Goal: Information Seeking & Learning: Learn about a topic

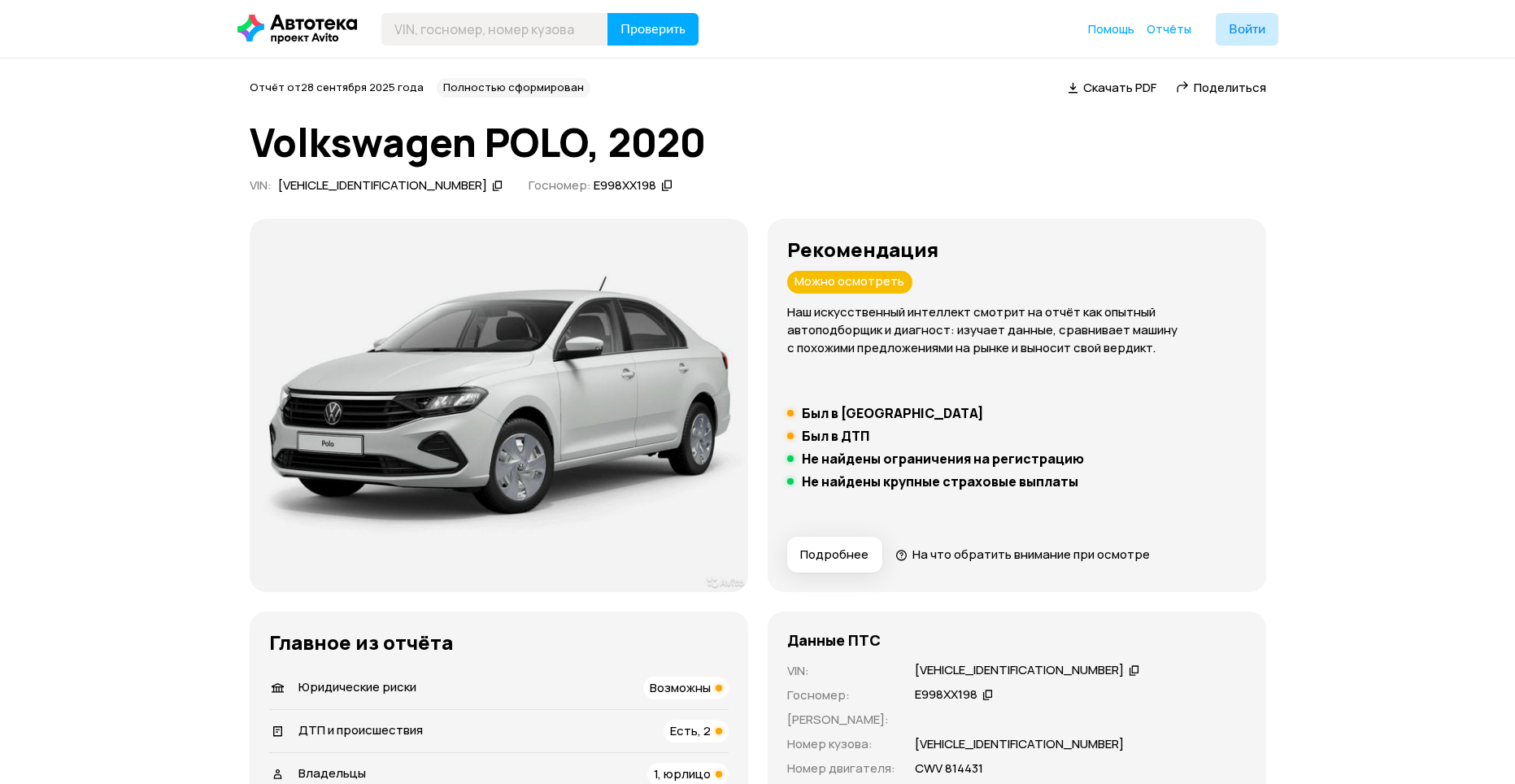
scroll to position [461, 0]
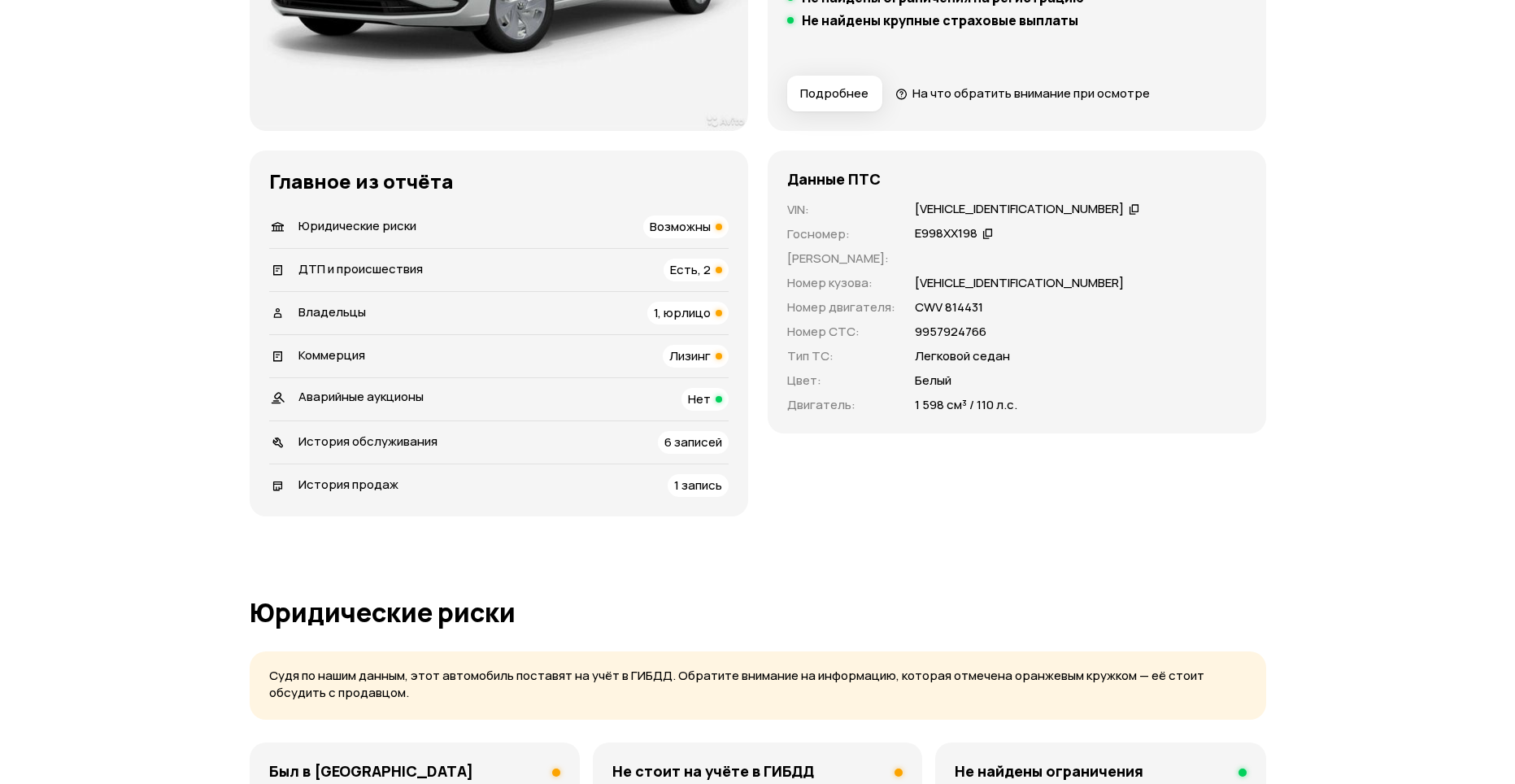
click at [502, 264] on div "ДТП и происшествия Есть, 2" at bounding box center [499, 270] width 460 height 23
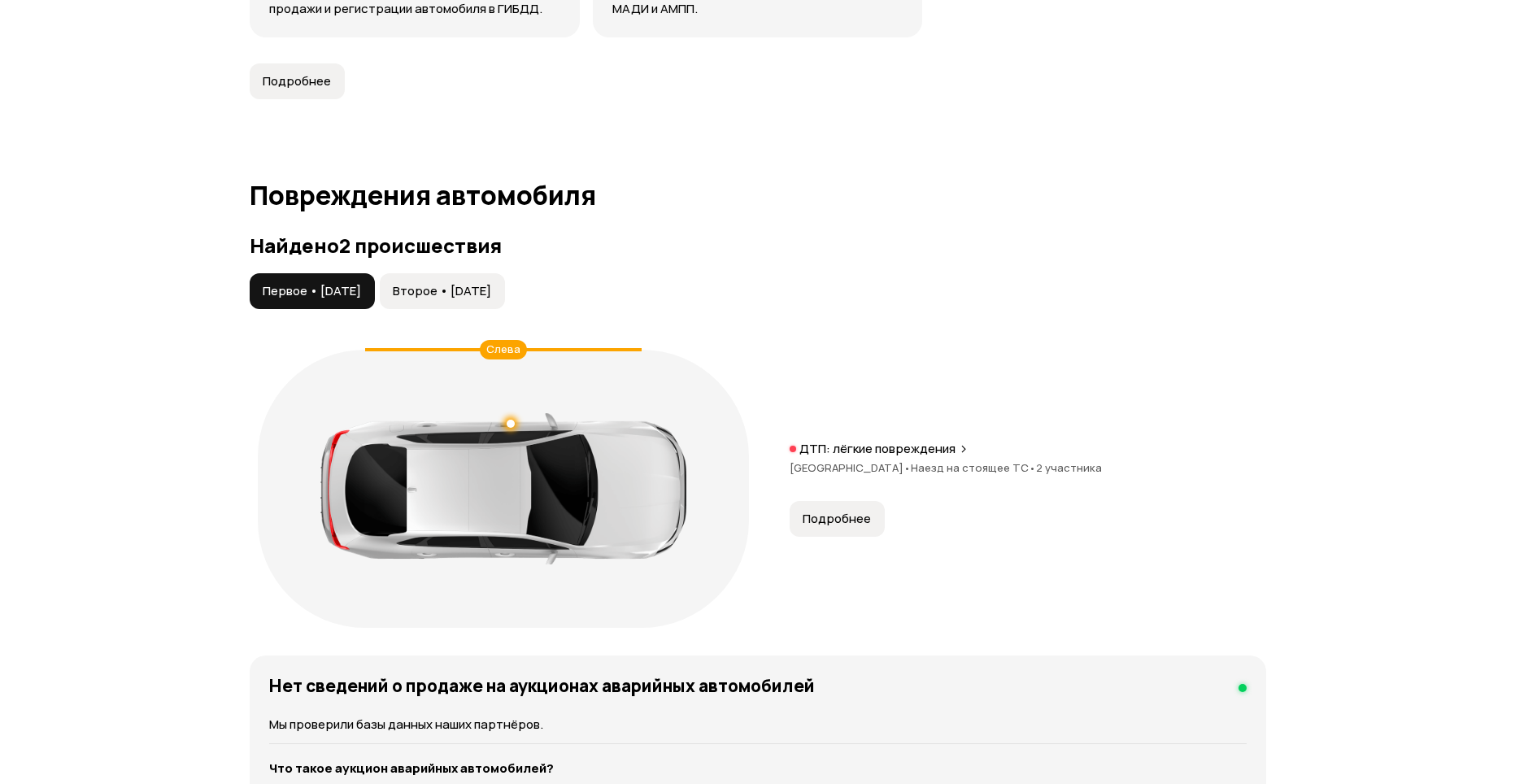
scroll to position [1734, 0]
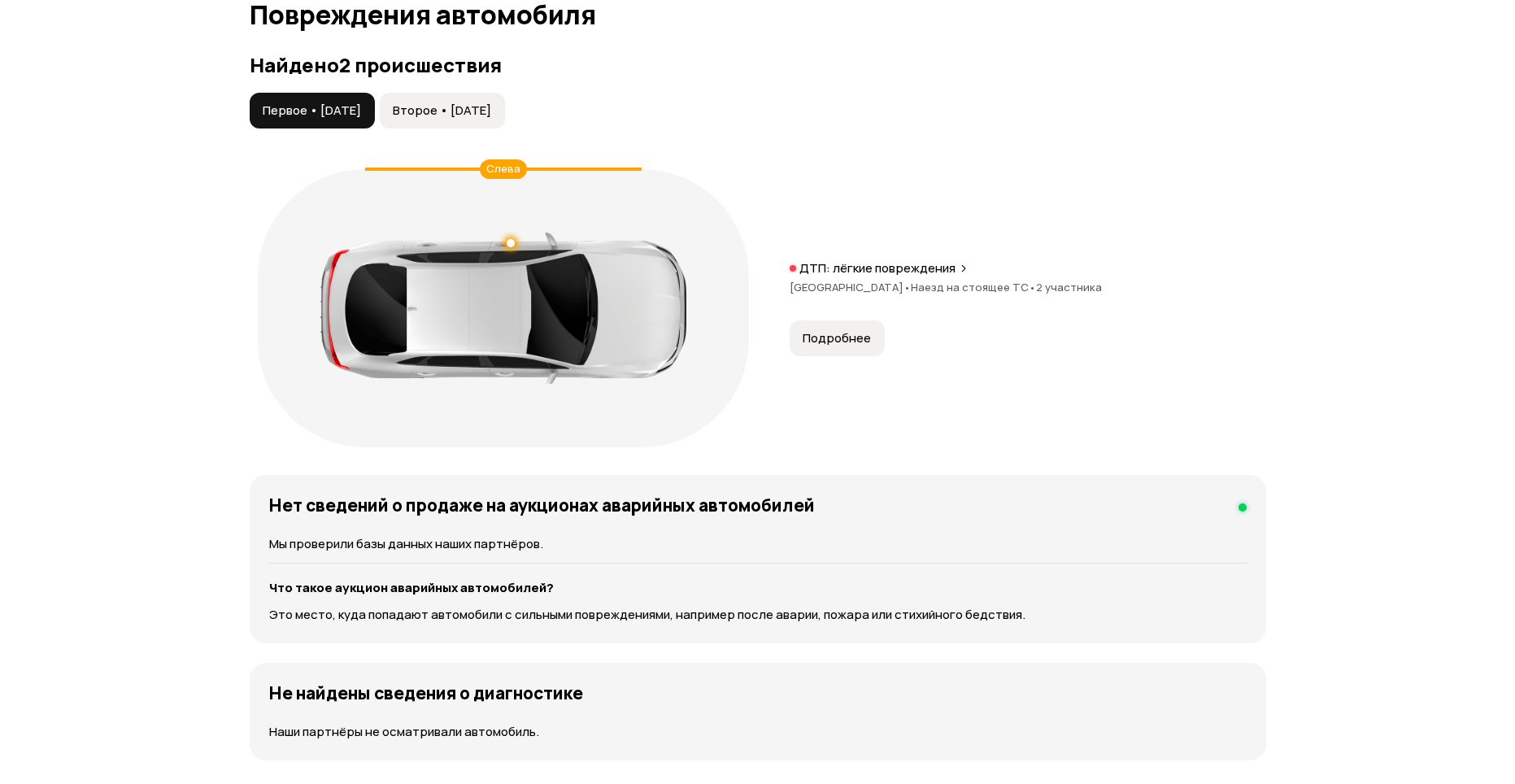
click at [491, 107] on span "Второе • [DATE]" at bounding box center [442, 110] width 98 height 16
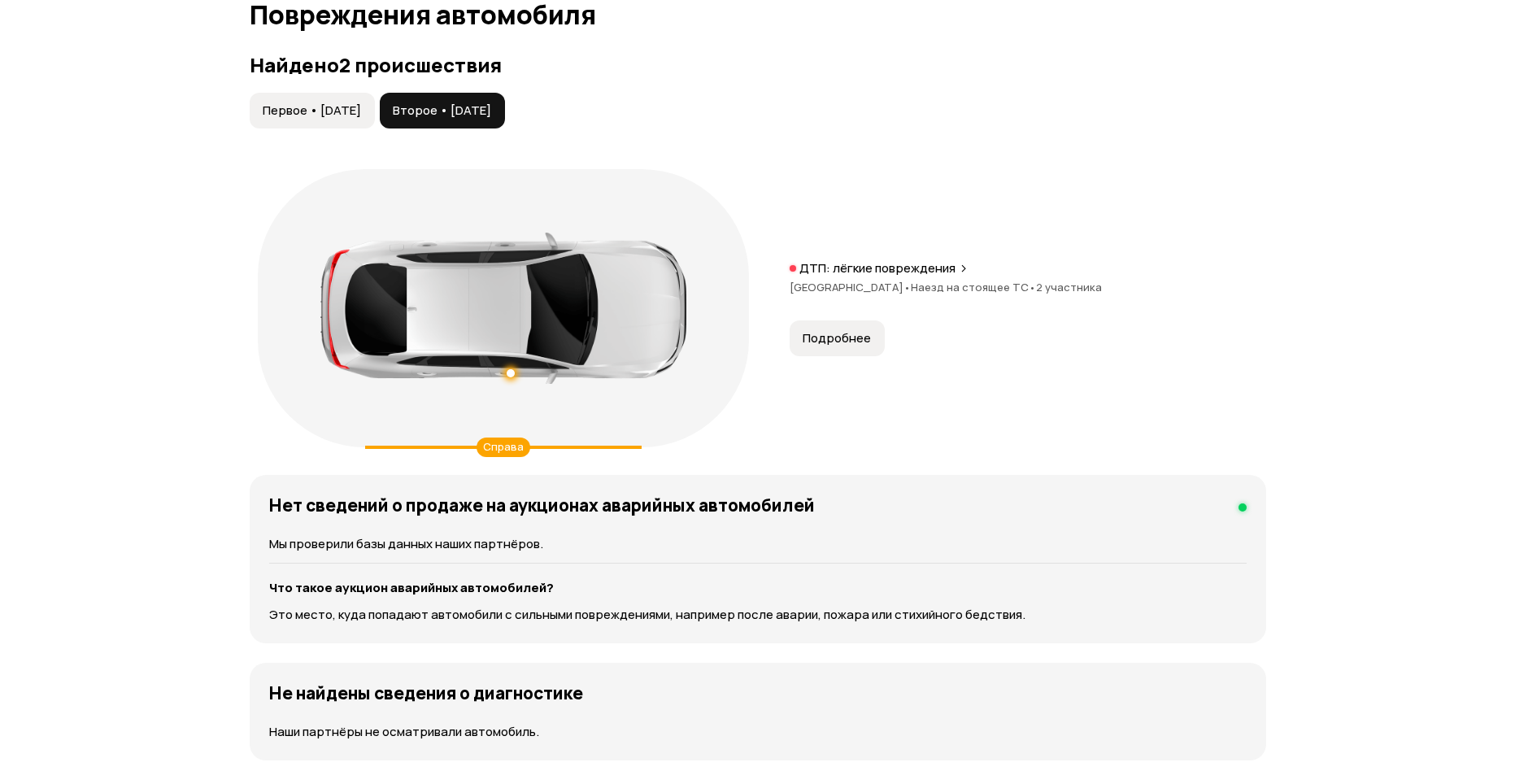
click at [348, 112] on span "Первое • [DATE]" at bounding box center [312, 110] width 98 height 16
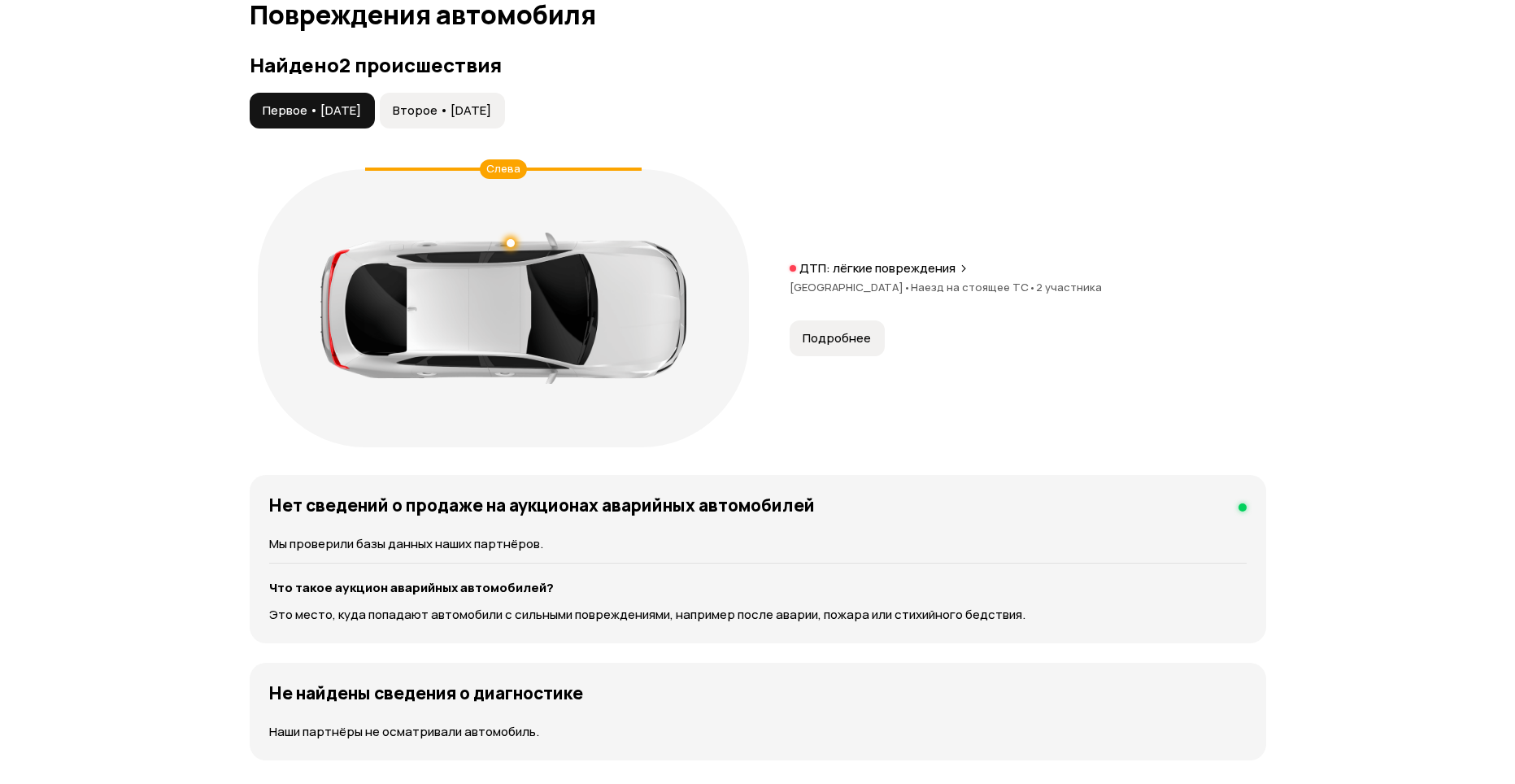
click at [486, 107] on span "Второе • [DATE]" at bounding box center [442, 110] width 98 height 16
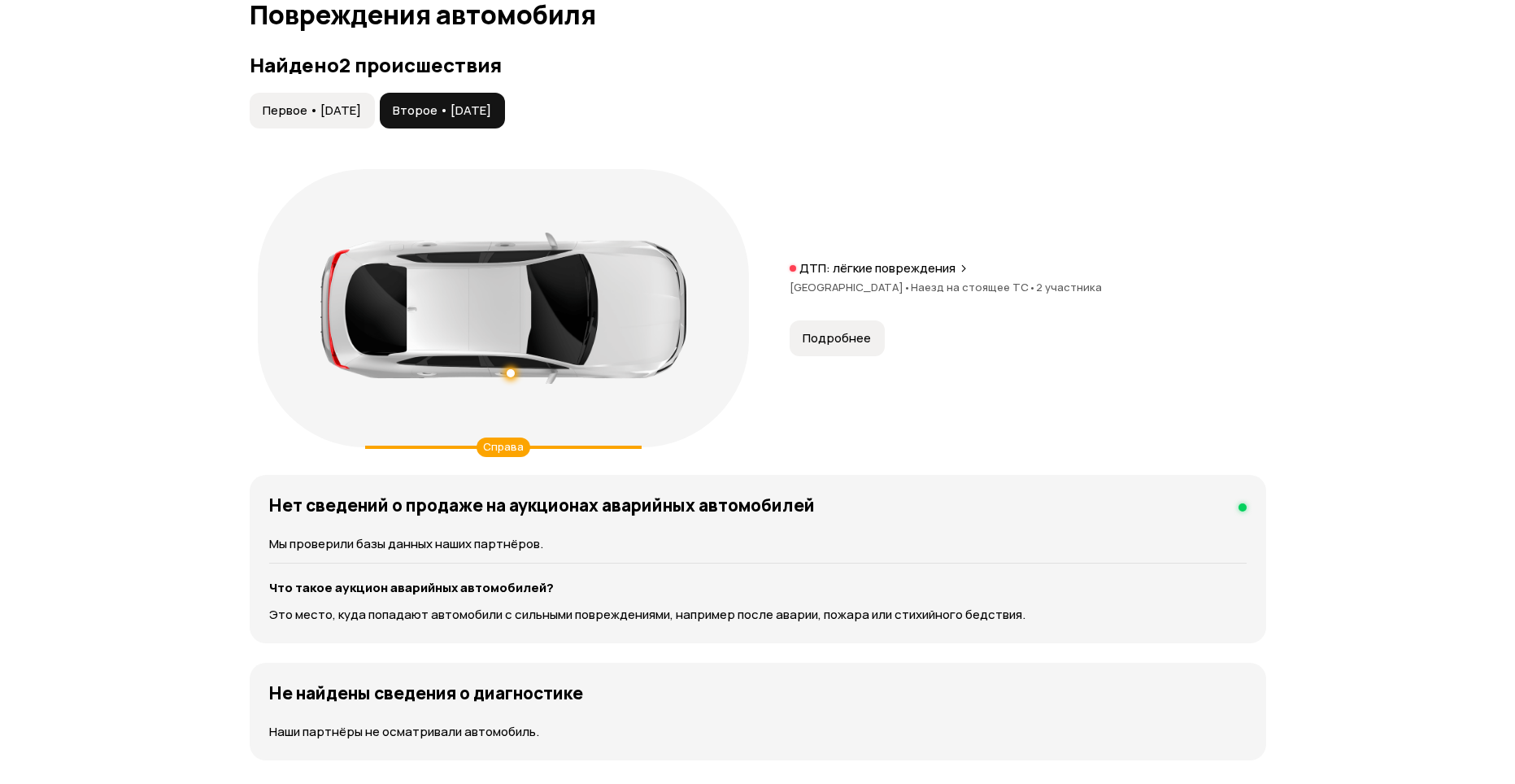
click at [333, 127] on button "Первое • [DATE]" at bounding box center [312, 110] width 126 height 36
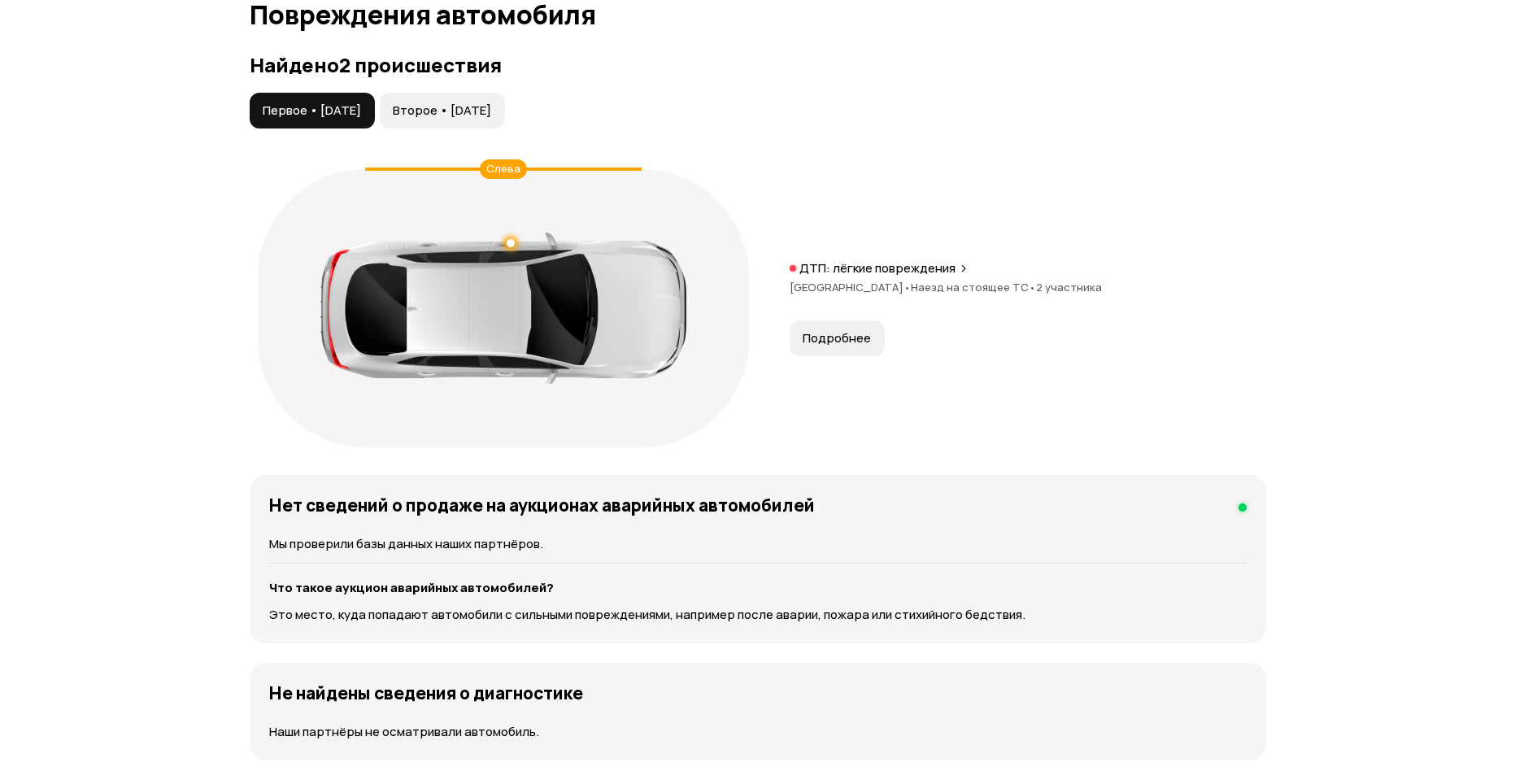
click at [487, 93] on button "Второе • [DATE]" at bounding box center [442, 110] width 126 height 36
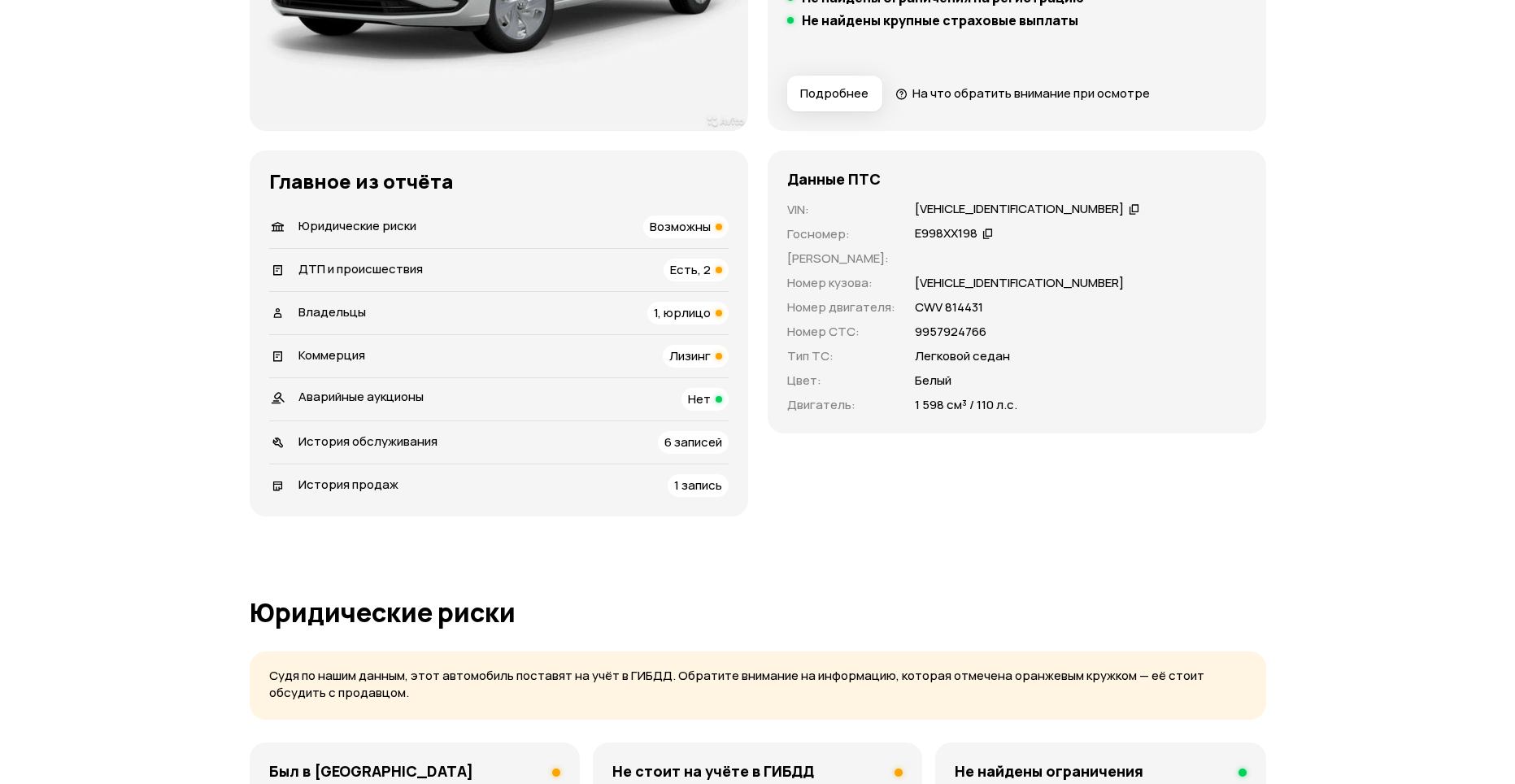
scroll to position [921, 0]
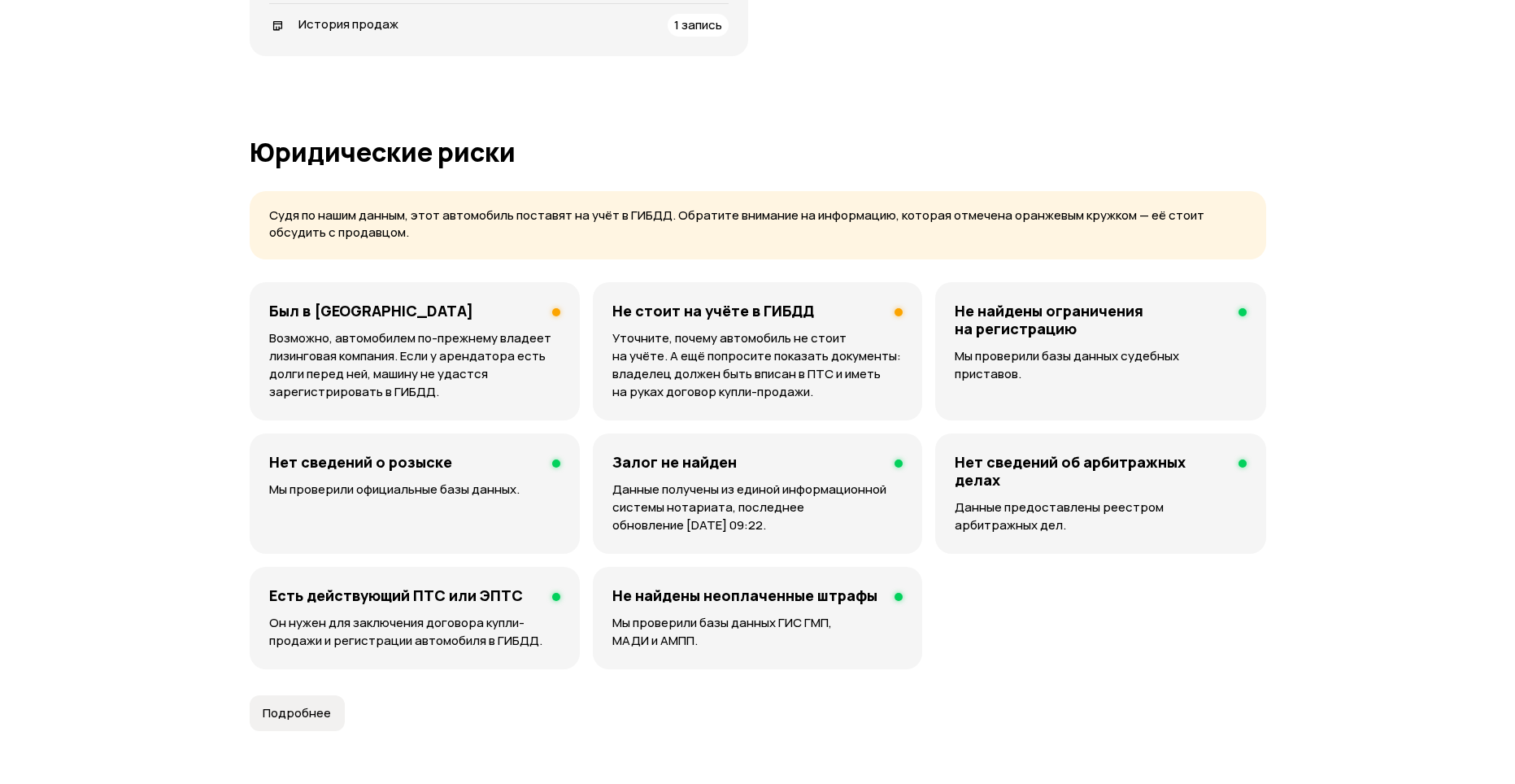
click at [498, 355] on p "Возможно, автомобилем по-прежнему владеет лизинговая компания. Если у арендатор…" at bounding box center [414, 365] width 291 height 71
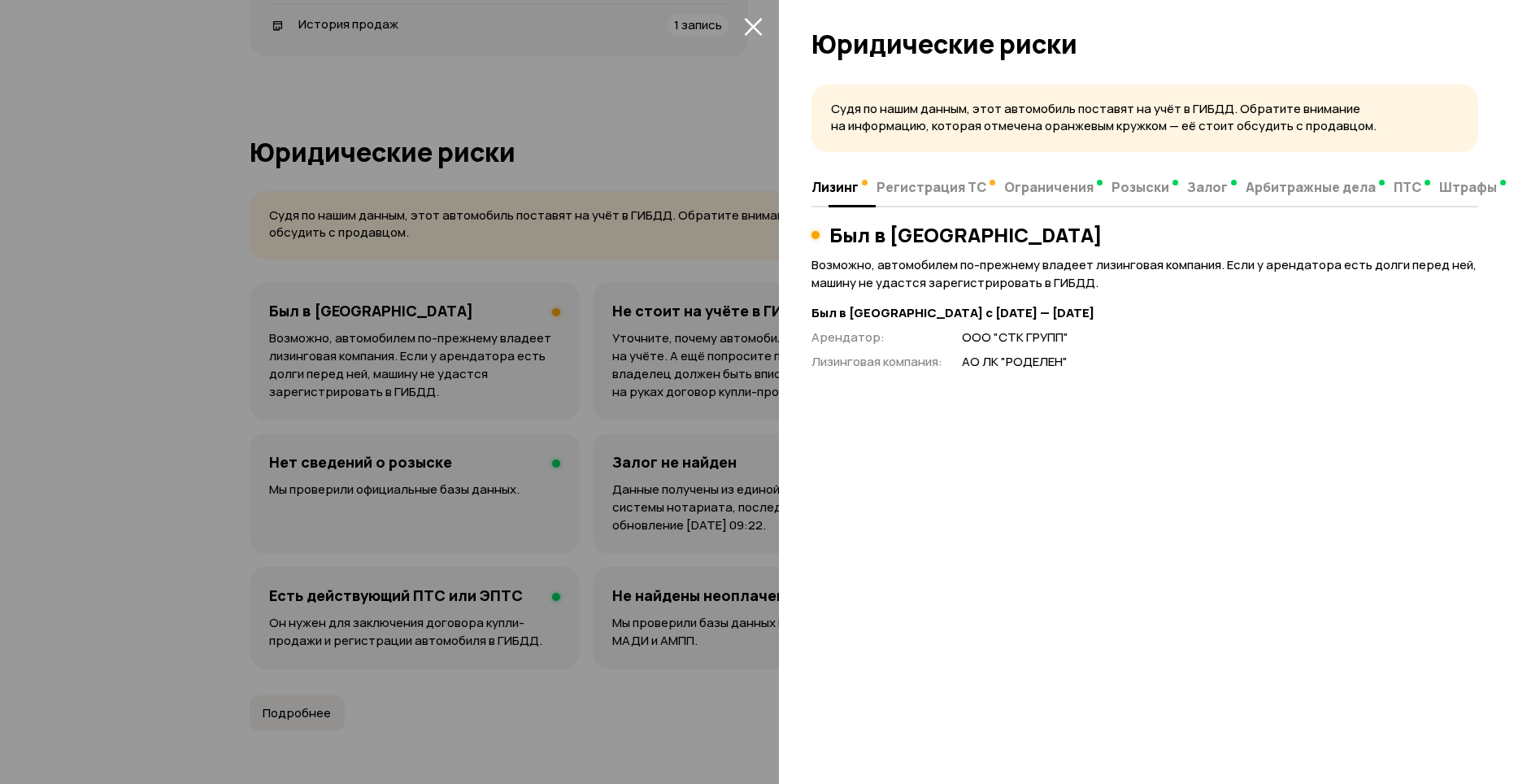
click at [951, 188] on span "Регистрация ТС" at bounding box center [931, 187] width 110 height 16
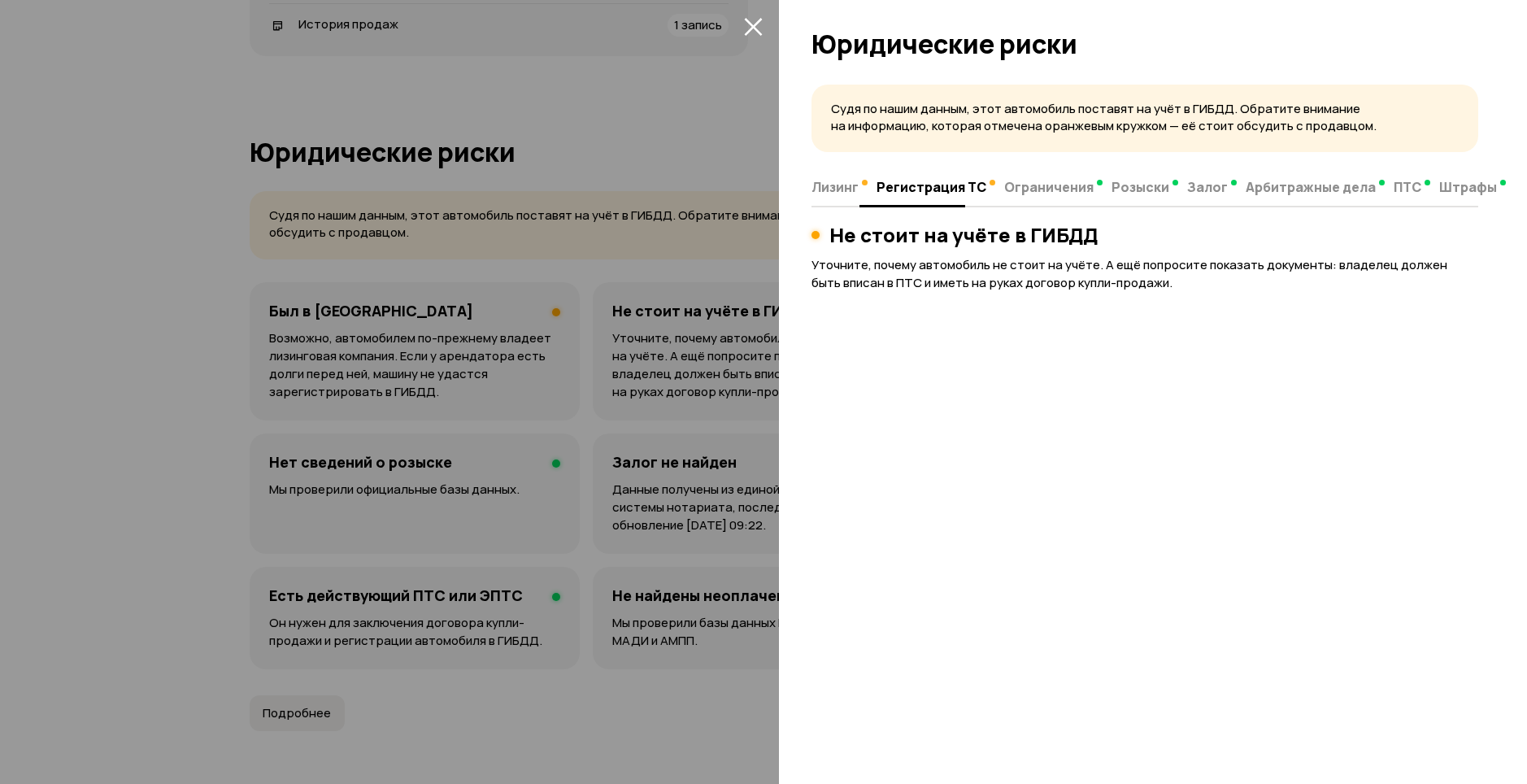
click at [849, 185] on span "Лизинг" at bounding box center [835, 187] width 47 height 16
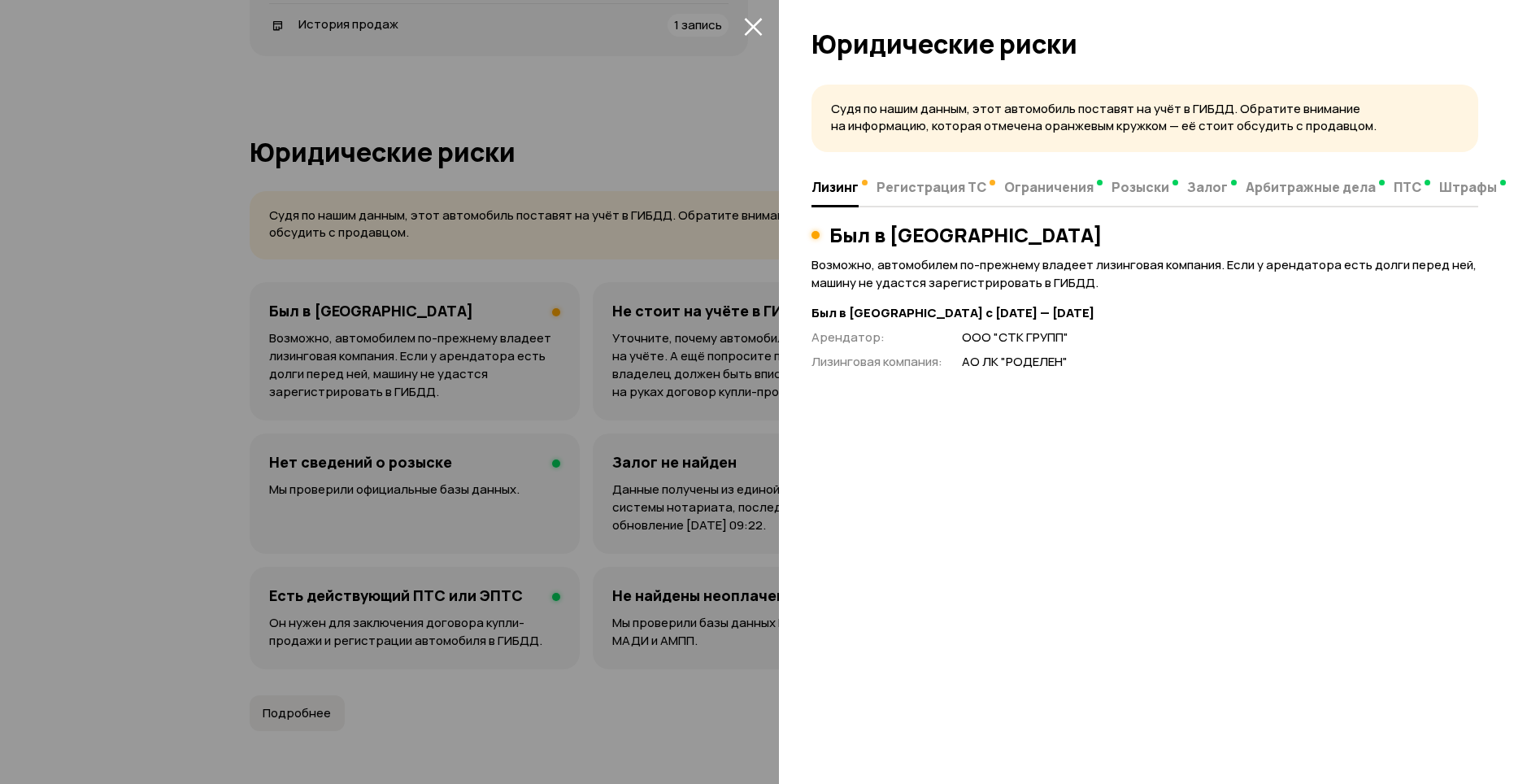
click at [762, 29] on icon "закрыть" at bounding box center [753, 26] width 19 height 19
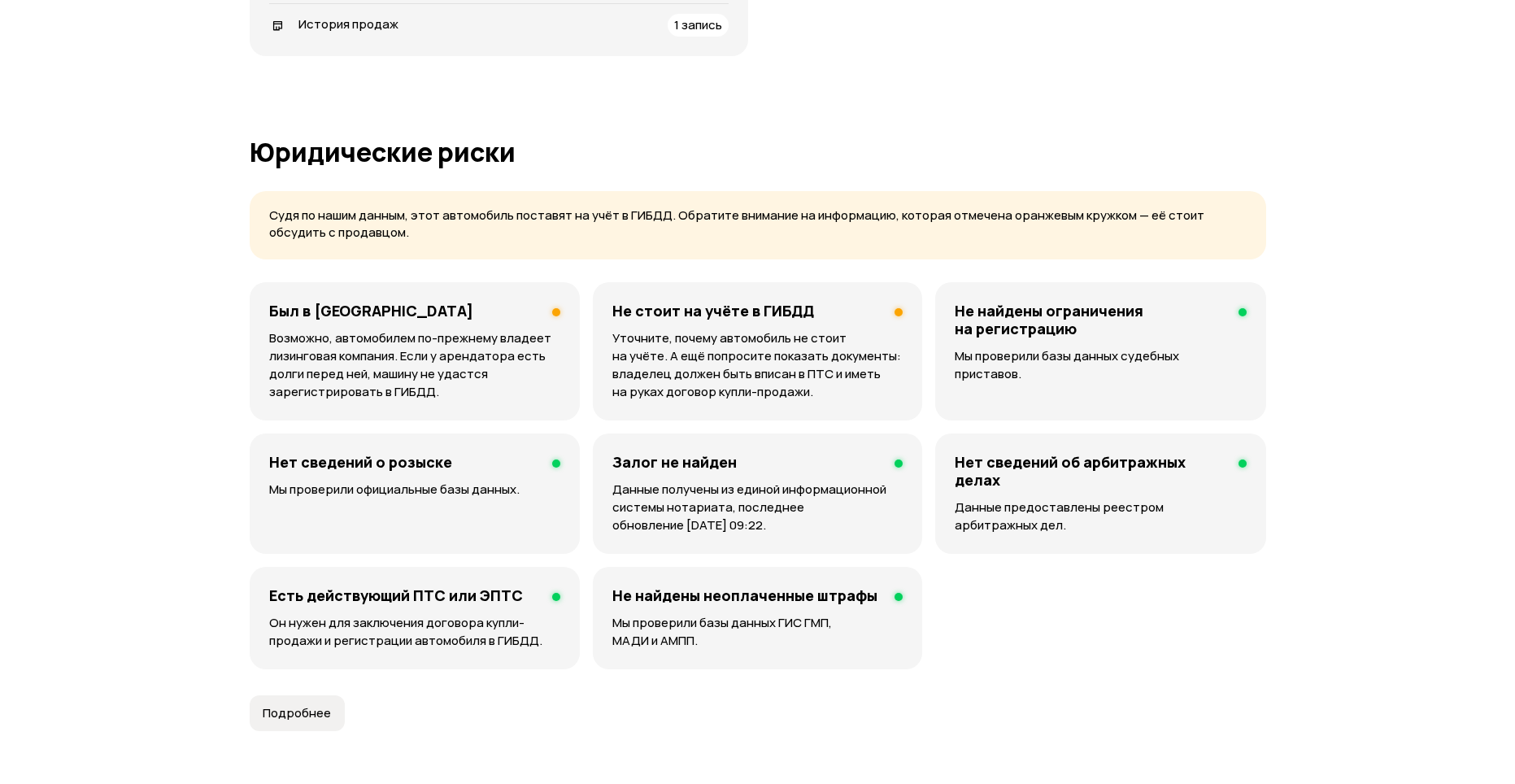
click at [655, 172] on article "Юридические риски Судя по нашим данным, этот автомобиль поставят на учёт в ГИБД…" at bounding box center [758, 433] width 1017 height 592
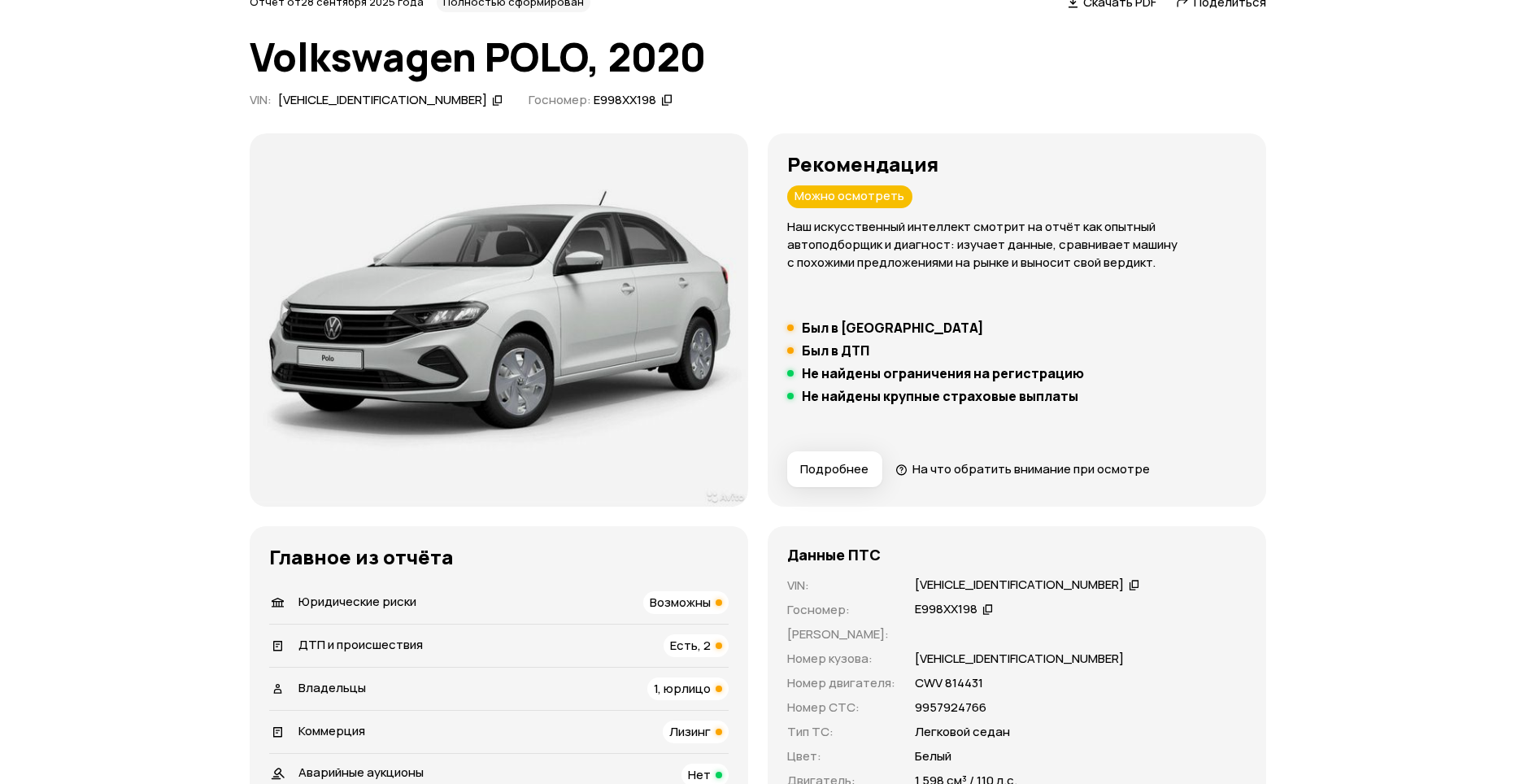
scroll to position [0, 0]
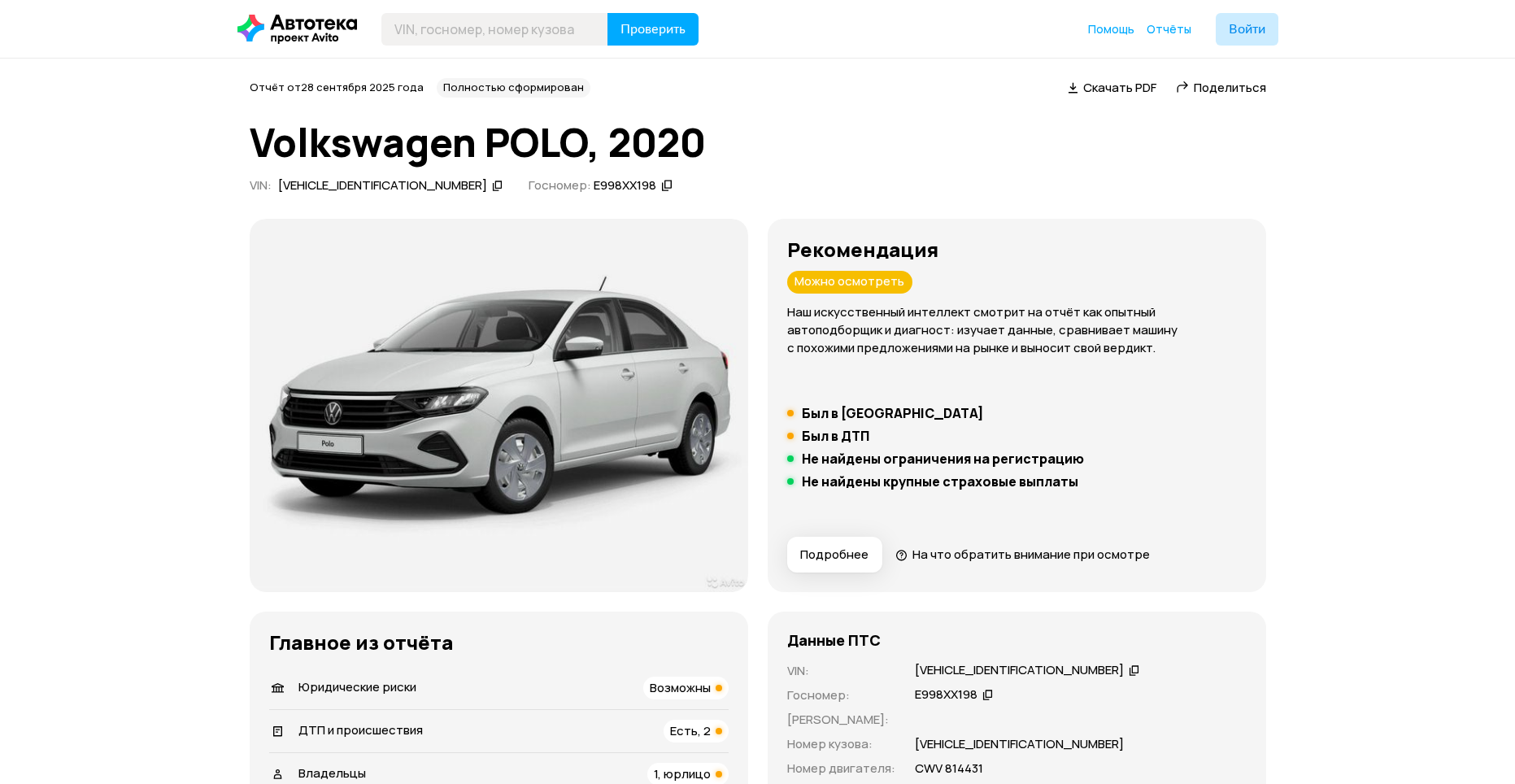
drag, startPoint x: 894, startPoint y: 414, endPoint x: 805, endPoint y: 419, distance: 89.1
click at [805, 419] on h5 "Был в [GEOGRAPHIC_DATA]" at bounding box center [893, 413] width 182 height 16
drag, startPoint x: 872, startPoint y: 432, endPoint x: 804, endPoint y: 443, distance: 68.9
click at [804, 442] on li "Был в ДТП" at bounding box center [1017, 436] width 460 height 16
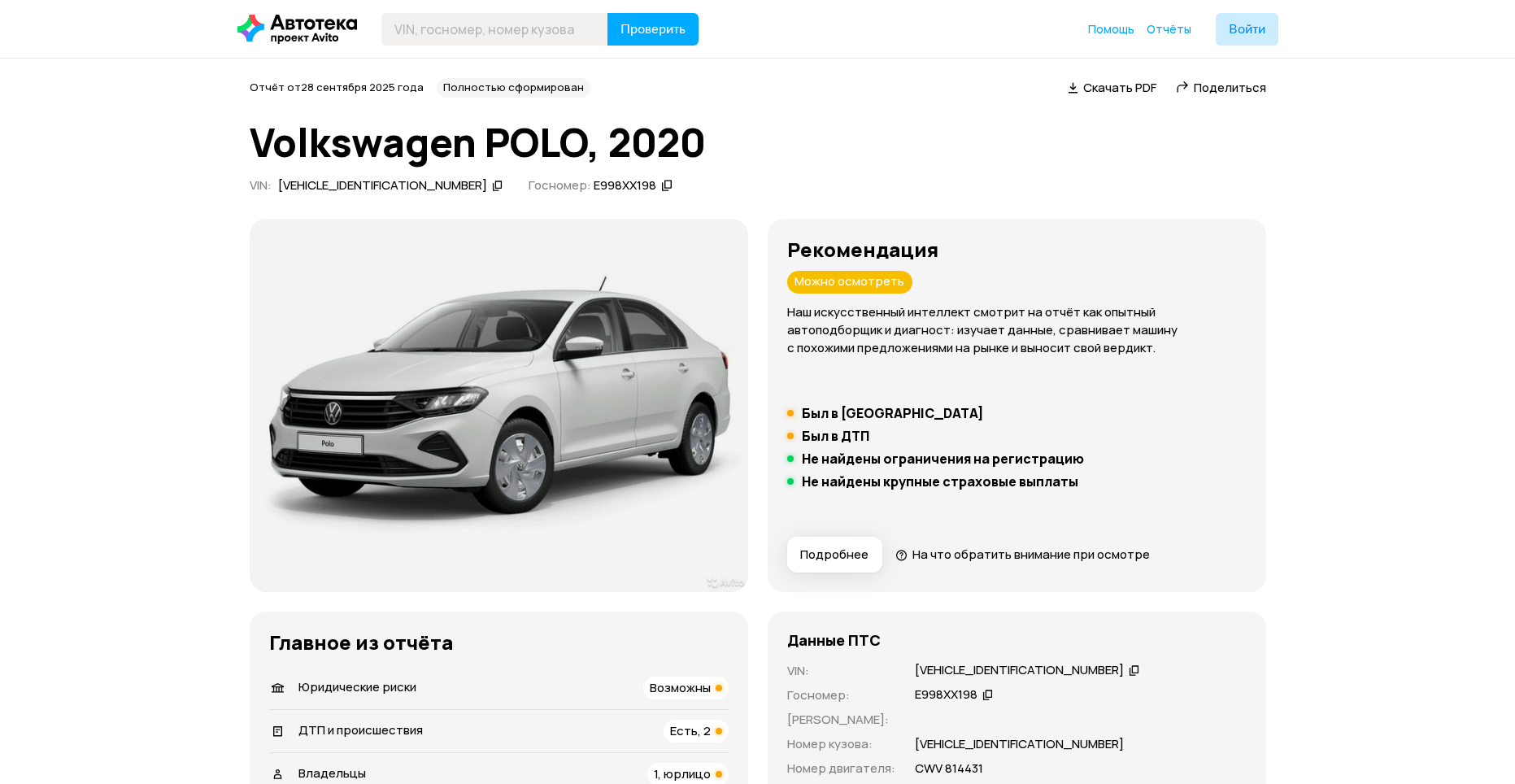
click at [803, 461] on h5 "Не найдены ограничения на регистрацию" at bounding box center [943, 459] width 283 height 16
drag, startPoint x: 800, startPoint y: 412, endPoint x: 913, endPoint y: 412, distance: 113.0
click at [913, 412] on li "Был в [GEOGRAPHIC_DATA]" at bounding box center [1017, 413] width 460 height 16
click at [886, 442] on li "Был в ДТП" at bounding box center [1017, 436] width 460 height 16
drag, startPoint x: 802, startPoint y: 439, endPoint x: 877, endPoint y: 431, distance: 75.4
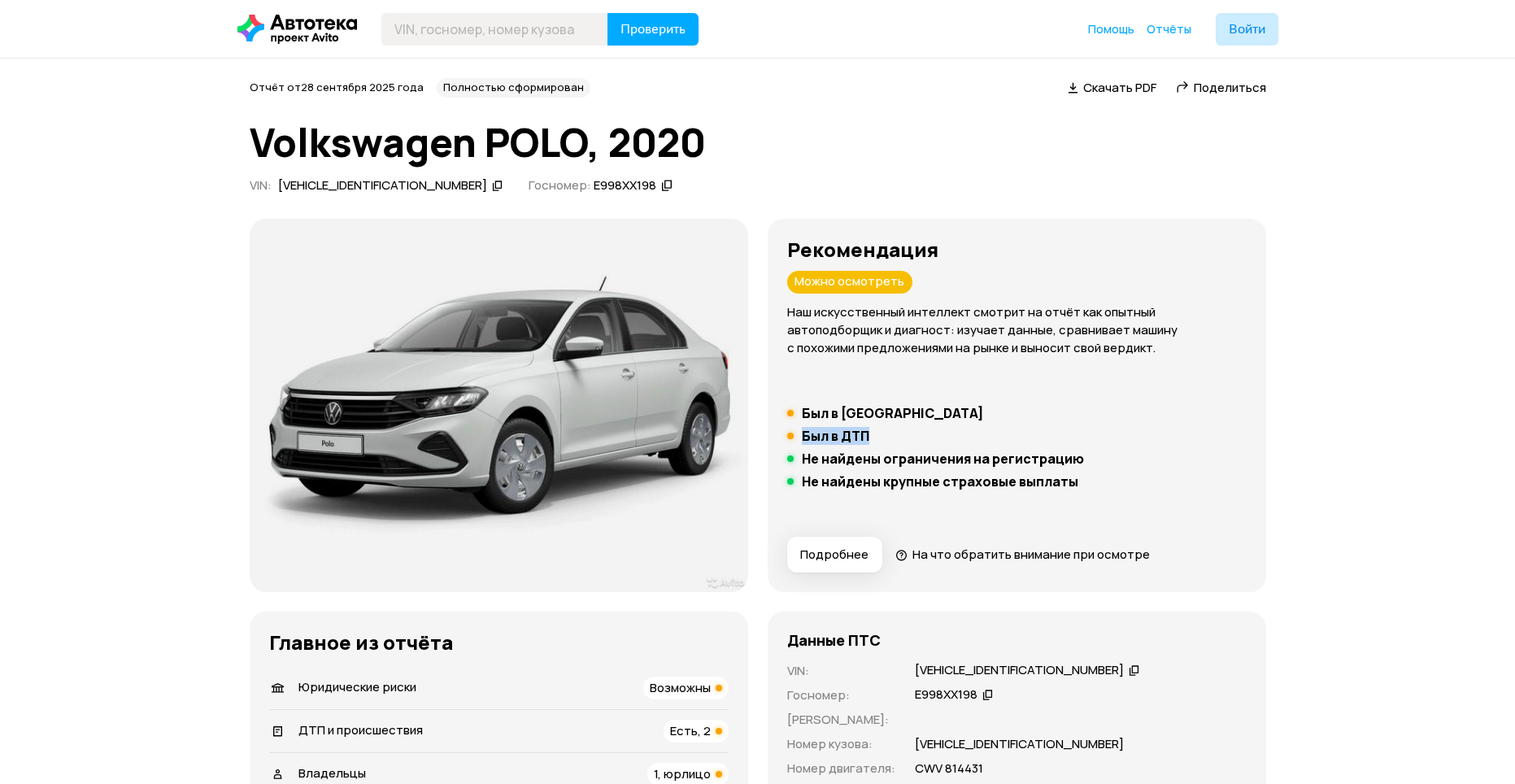
click at [877, 431] on li "Был в ДТП" at bounding box center [1017, 436] width 460 height 16
click at [878, 445] on ul "Был в лизинге Был в ДТП Не найдены ограничения на регистрацию Не найдены крупны…" at bounding box center [1017, 447] width 460 height 85
drag, startPoint x: 909, startPoint y: 446, endPoint x: 1159, endPoint y: 416, distance: 251.8
click at [1152, 417] on ul "Был в лизинге Был в ДТП Не найдены ограничения на регистрацию Не найдены крупны…" at bounding box center [1017, 447] width 460 height 85
click at [1084, 444] on ul "Был в лизинге Был в ДТП Не найдены ограничения на регистрацию Не найдены крупны…" at bounding box center [1017, 447] width 460 height 85
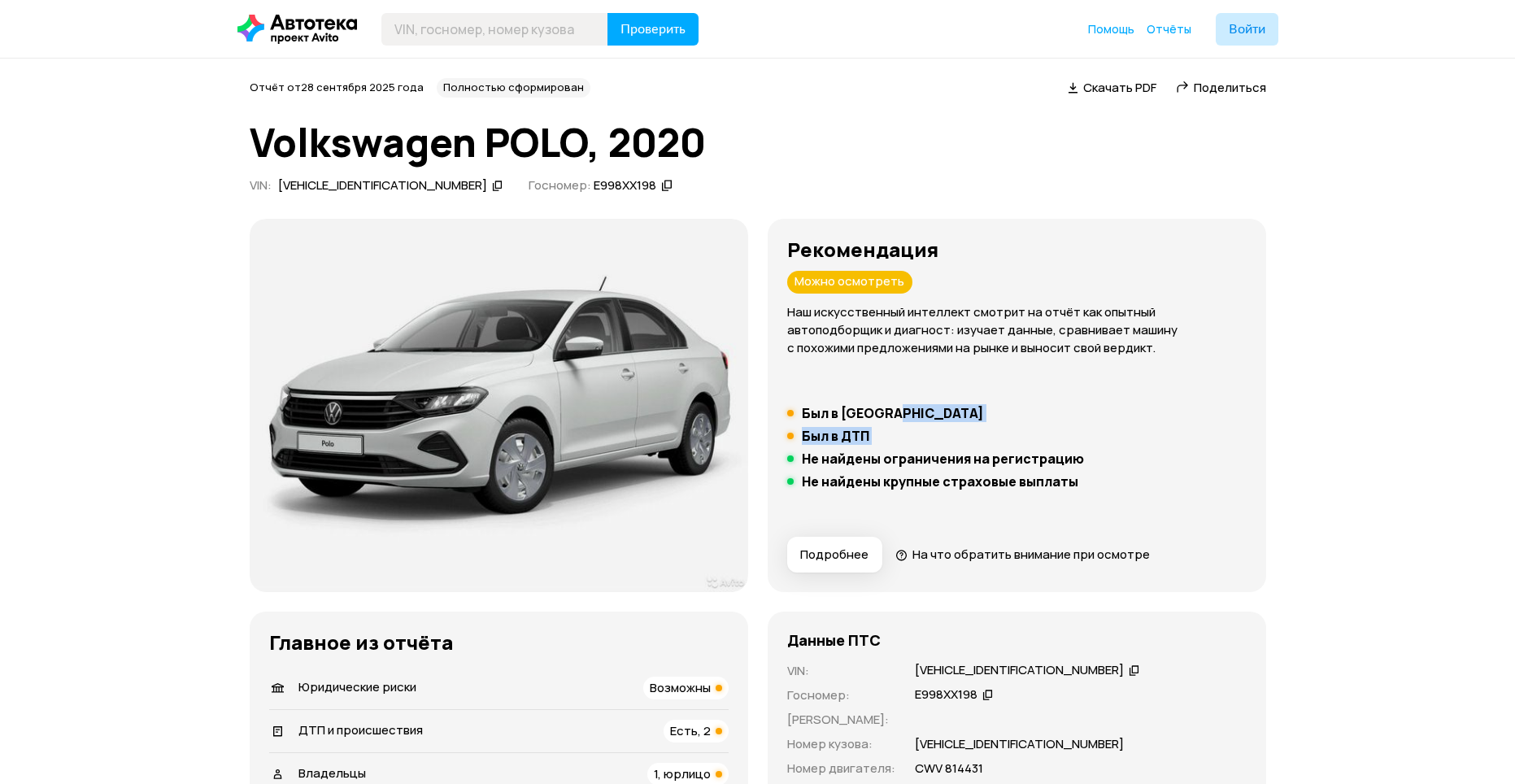
drag, startPoint x: 799, startPoint y: 461, endPoint x: 818, endPoint y: 459, distance: 19.1
click at [801, 461] on div "Не найдены ограничения на регистрацию" at bounding box center [936, 459] width 305 height 16
drag, startPoint x: 1102, startPoint y: 461, endPoint x: 1088, endPoint y: 465, distance: 14.6
click at [1101, 462] on li "Не найдены ограничения на регистрацию" at bounding box center [1017, 459] width 460 height 16
